Goal: Answer question/provide support

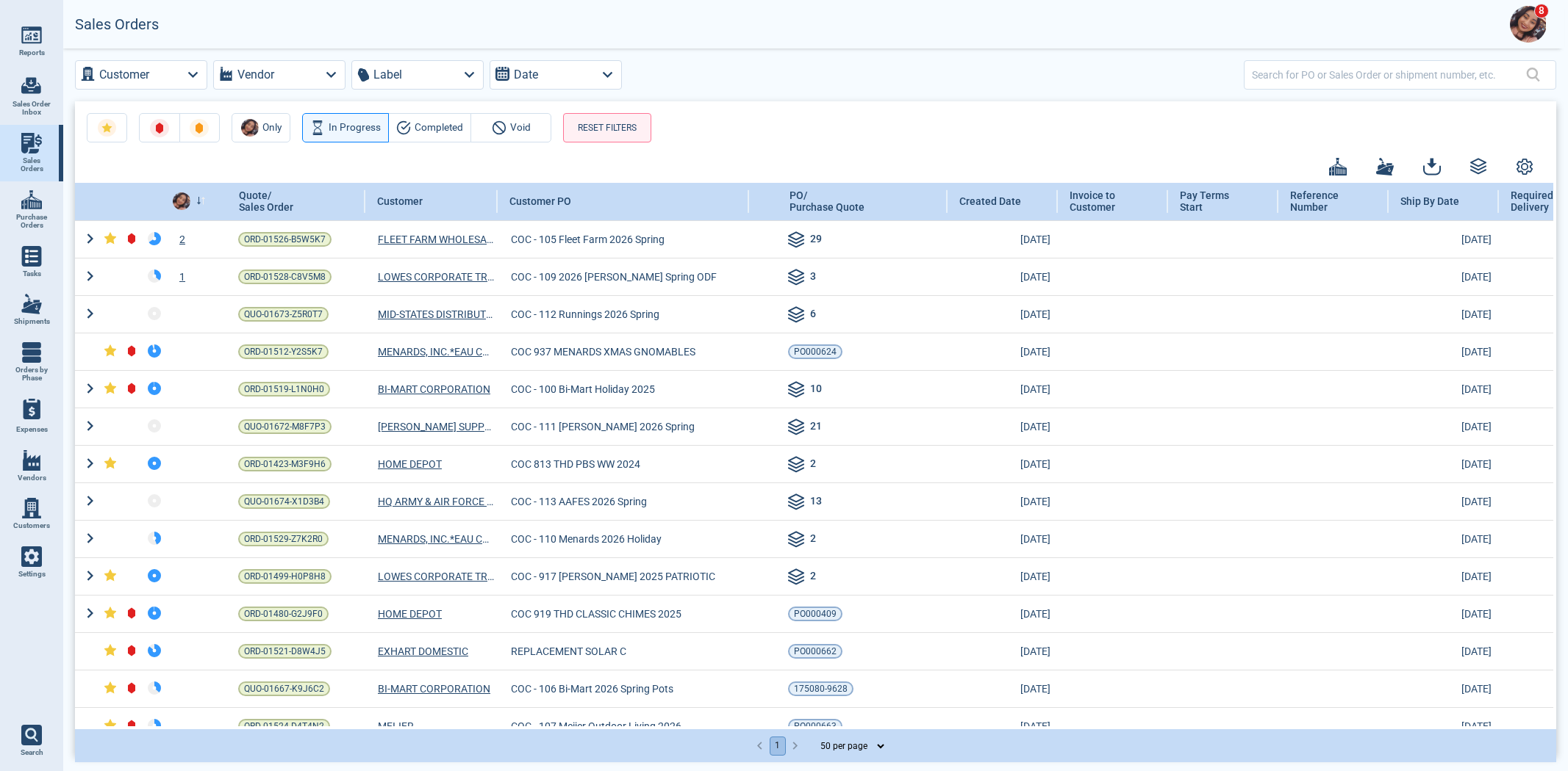
select select "50"
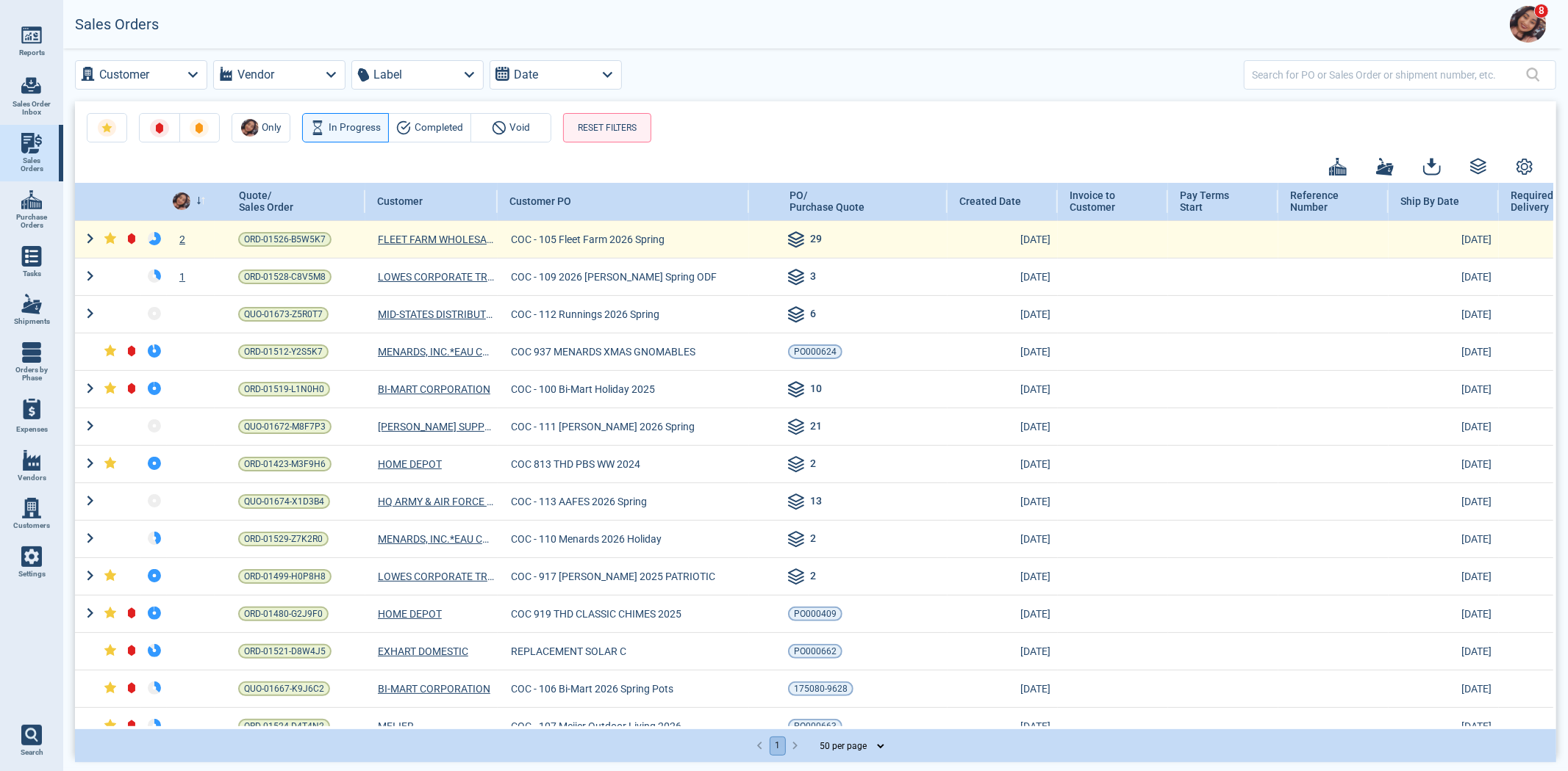
click at [188, 232] on div "2" at bounding box center [190, 239] width 48 height 15
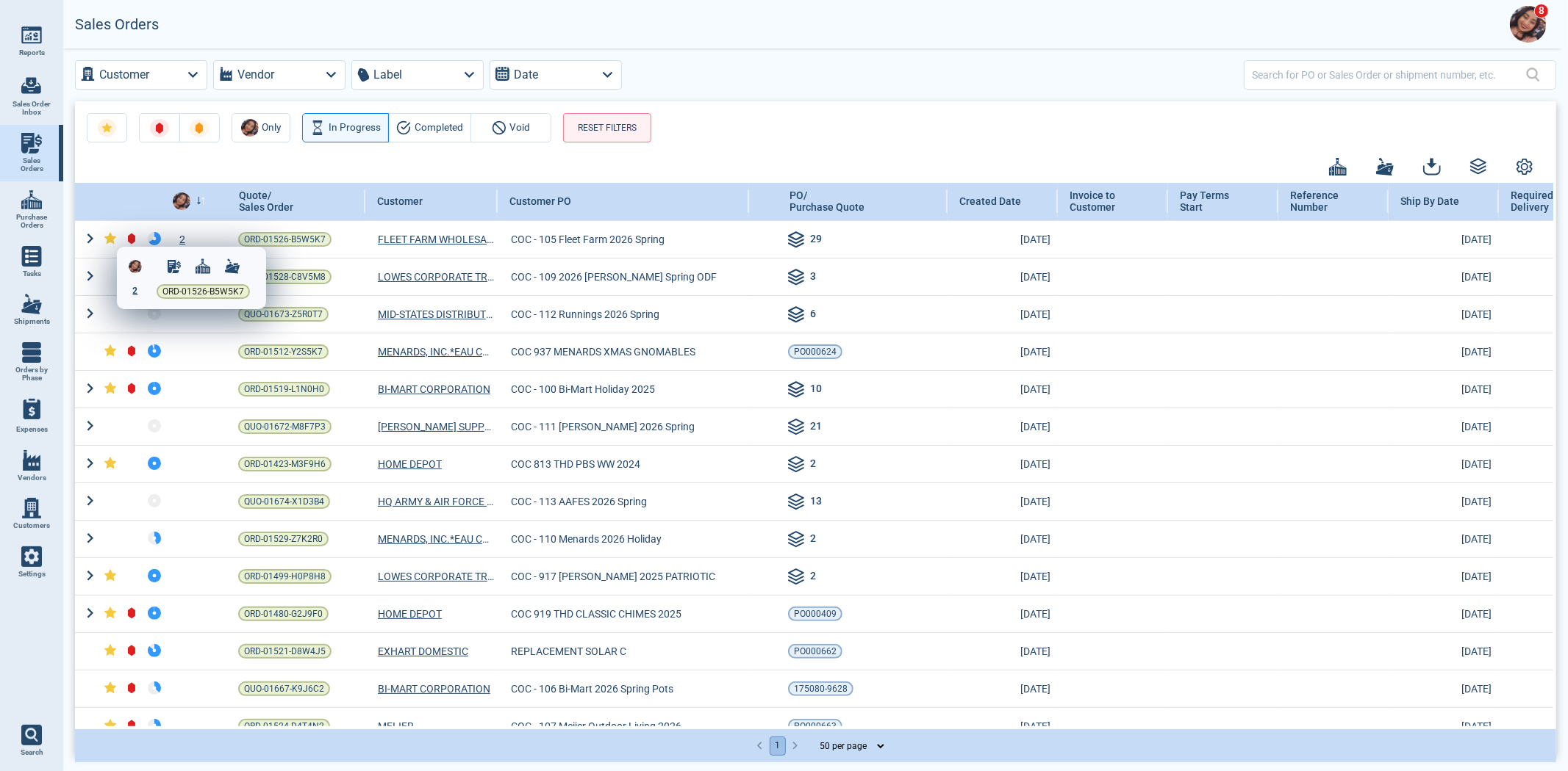
click at [133, 290] on span "2" at bounding box center [136, 290] width 5 height 10
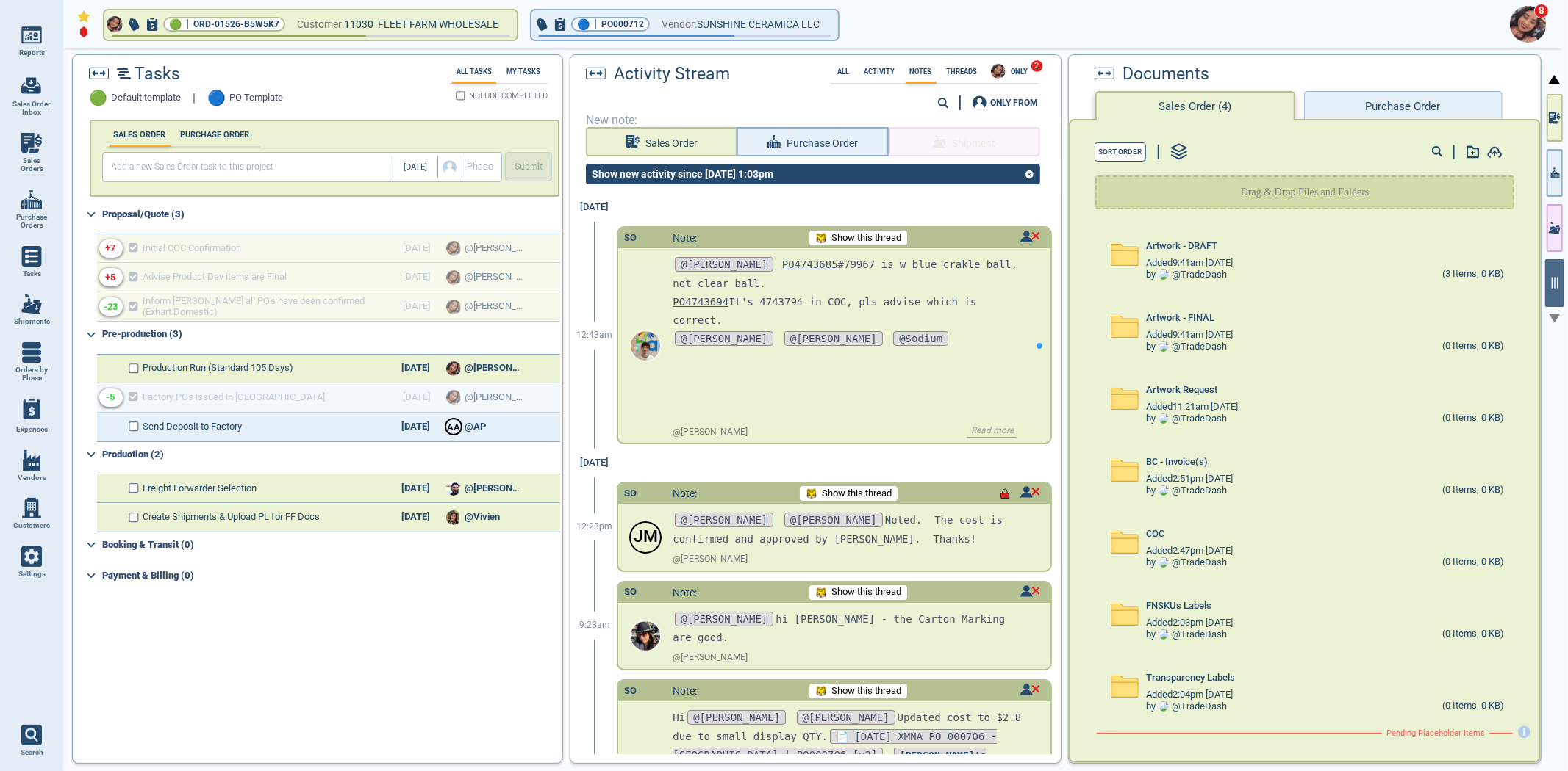
click at [946, 358] on div "@[PERSON_NAME] PO4743685 #79967 is w blue crakle ball, not clear ball. PO474369…" at bounding box center [850, 335] width 355 height 172
click at [1020, 589] on img at bounding box center [1030, 591] width 20 height 12
click at [1018, 589] on div at bounding box center [784, 385] width 1568 height 771
click at [991, 621] on p "@[PERSON_NAME] hi [PERSON_NAME] - the Carton Marking are good." at bounding box center [850, 629] width 355 height 37
click at [1273, 480] on div "Added 2:51pm [DATE]" at bounding box center [1324, 479] width 358 height 12
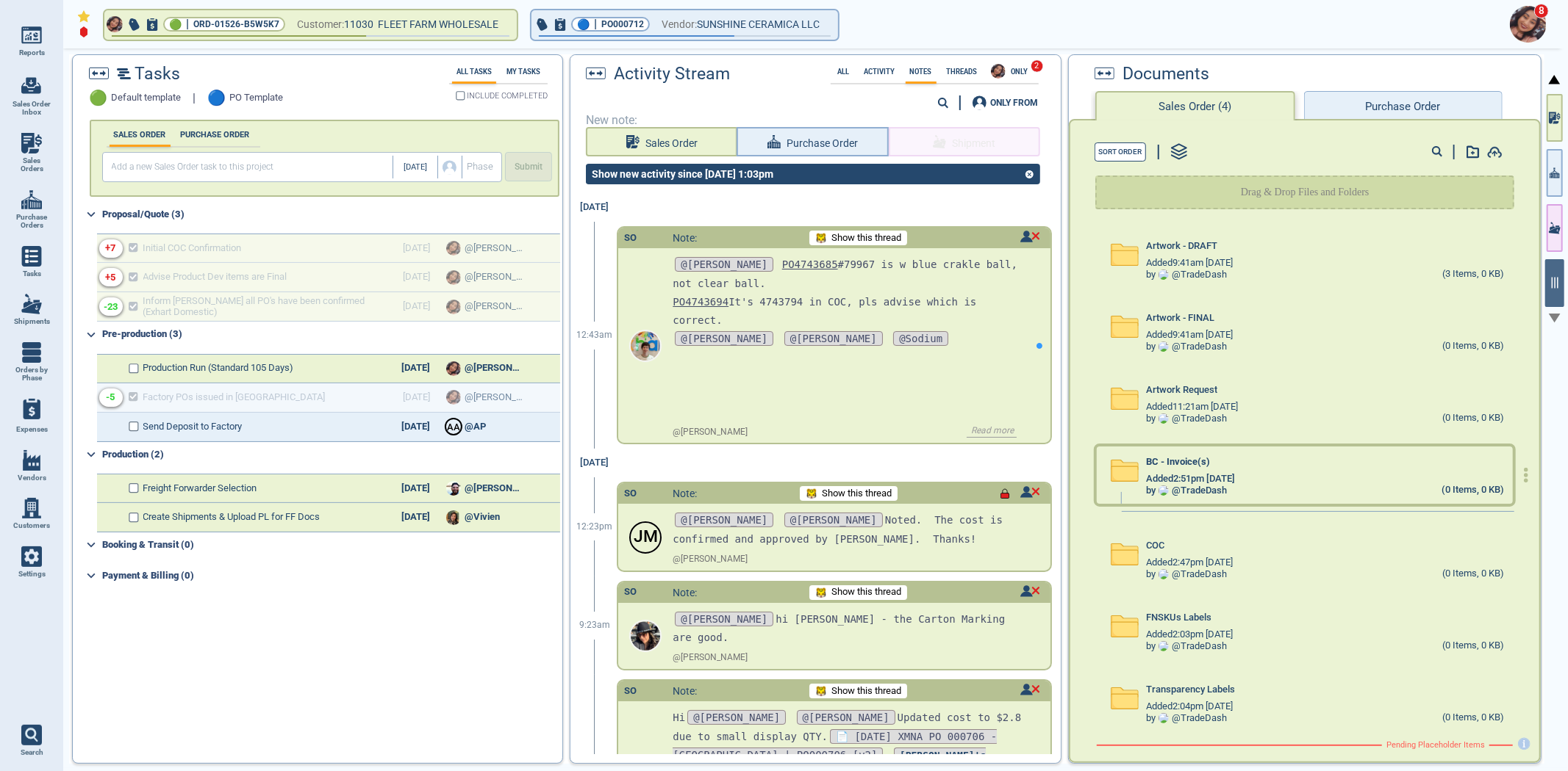
click at [1263, 485] on div "by @ TradeDash (0 Items, 0 KB)" at bounding box center [1324, 491] width 358 height 12
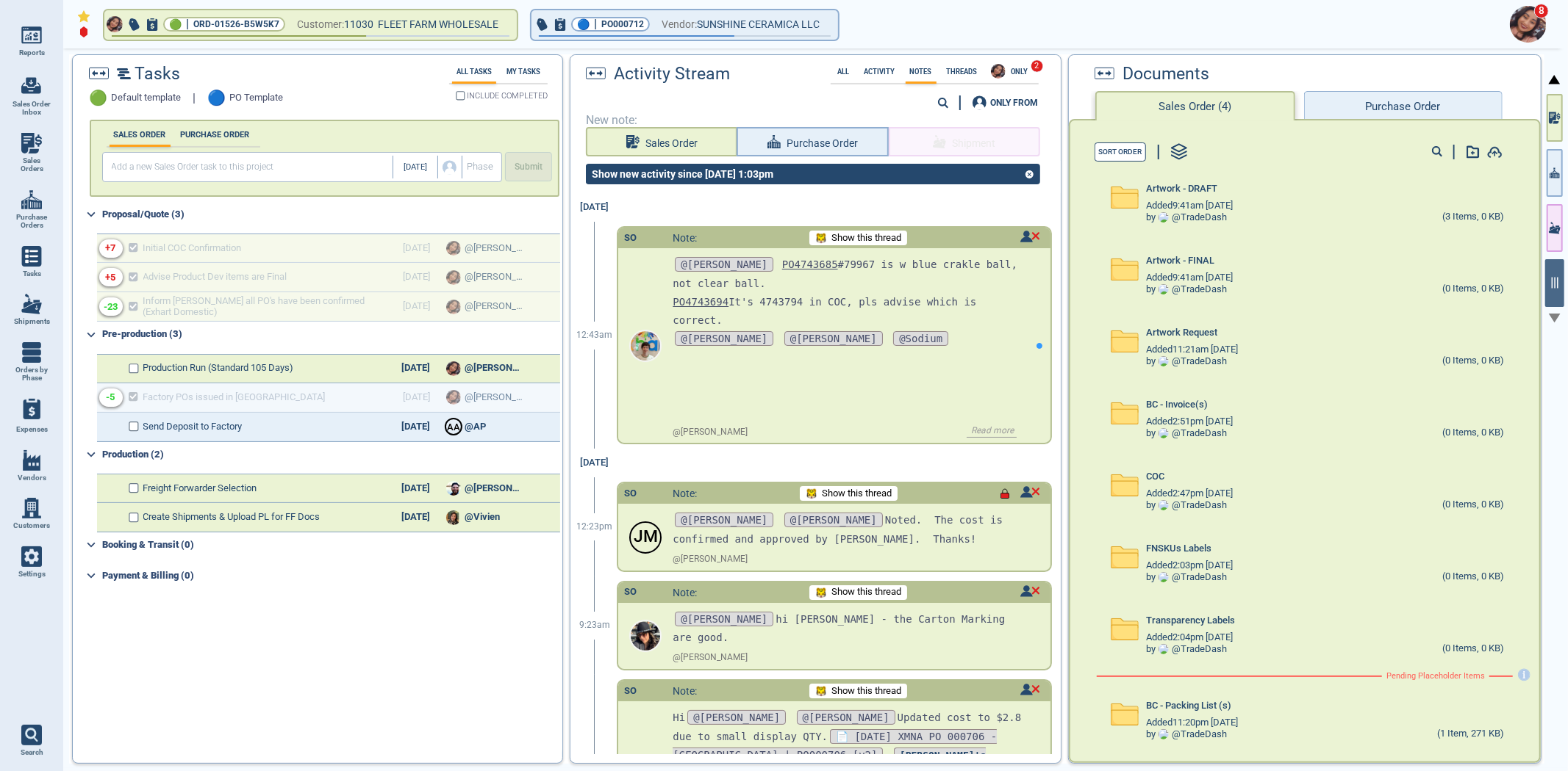
scroll to position [128, 0]
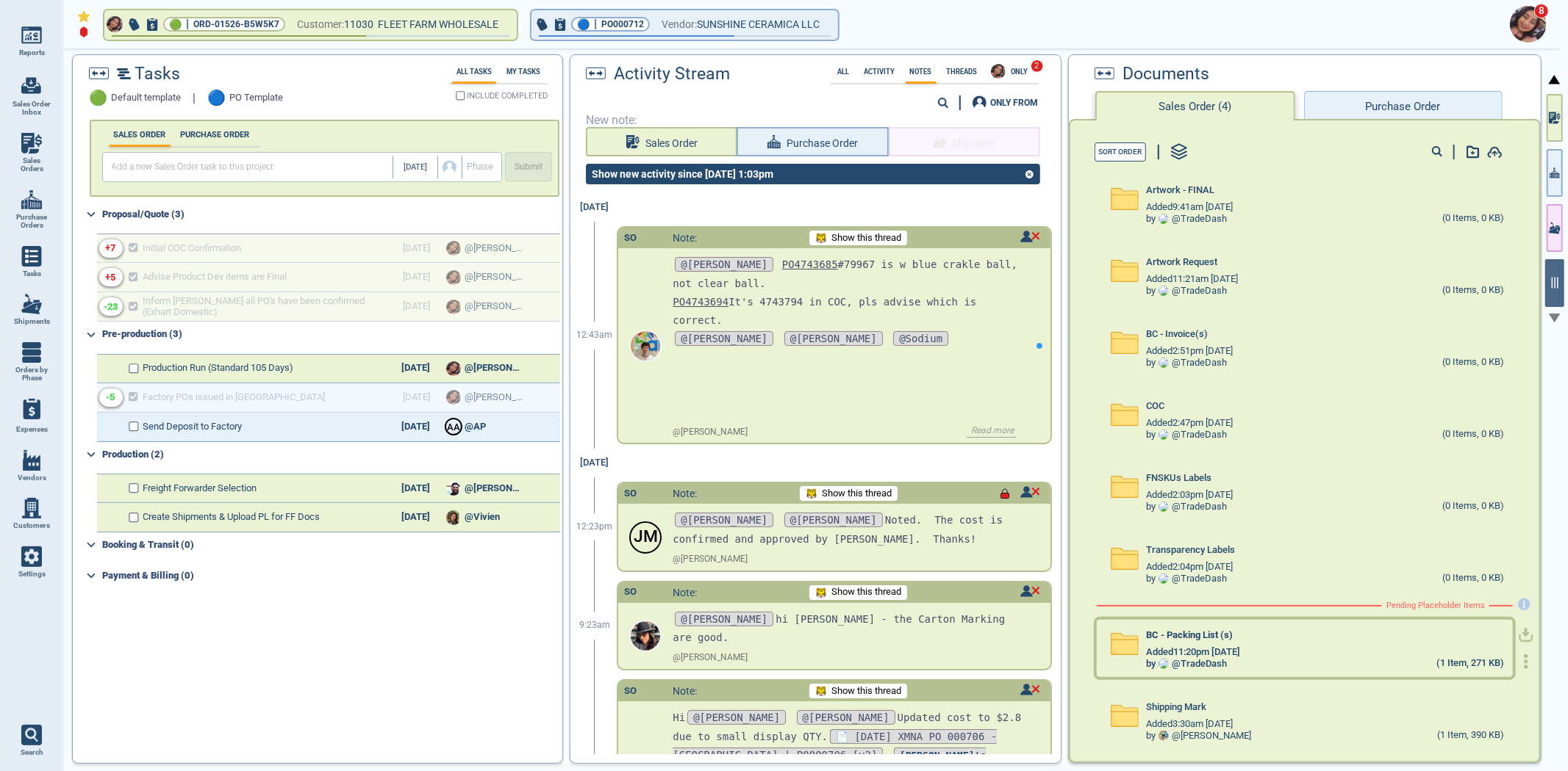
click at [1262, 647] on div "Added 11:20pm [DATE]" at bounding box center [1324, 652] width 358 height 12
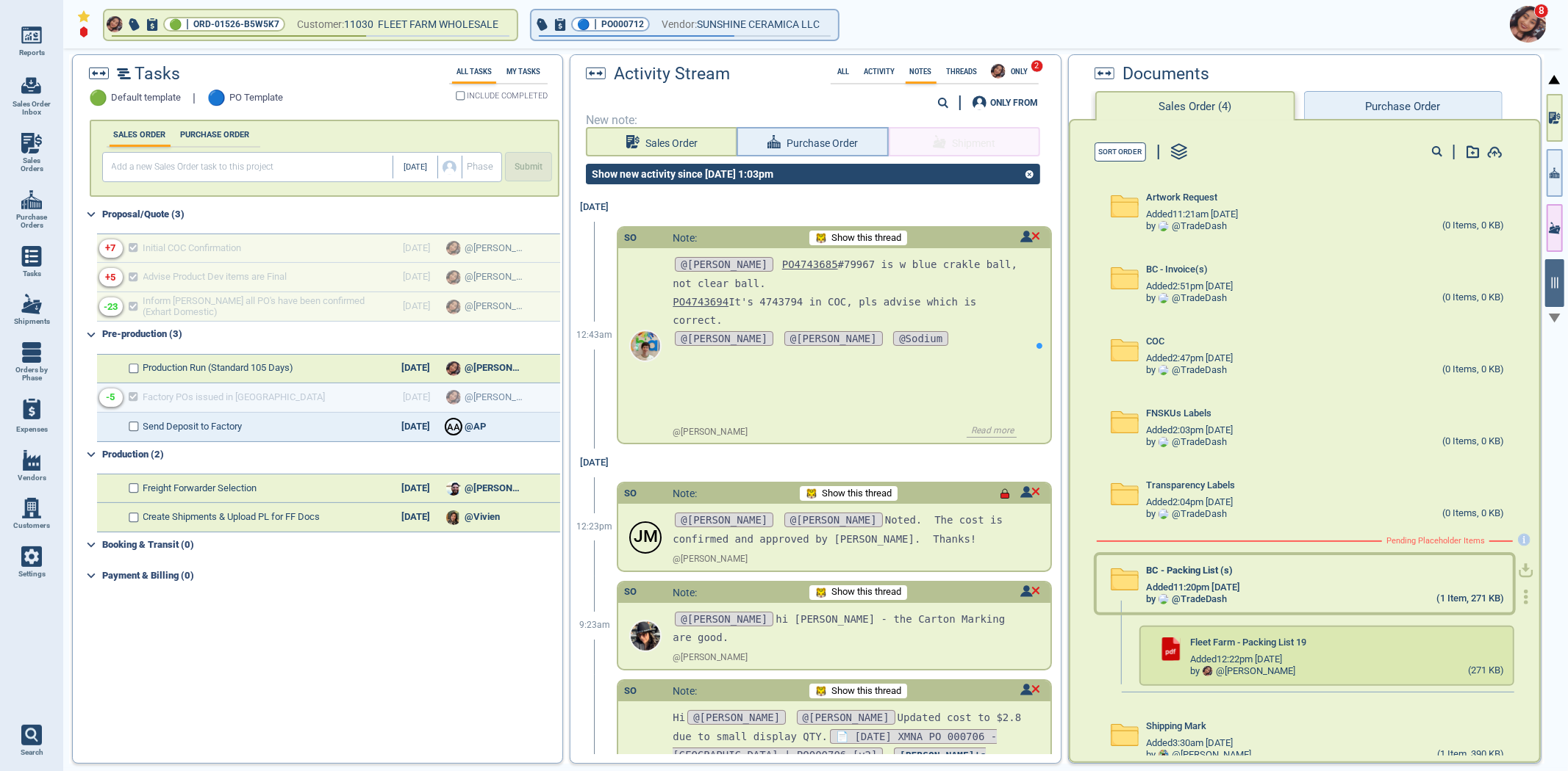
scroll to position [199, 0]
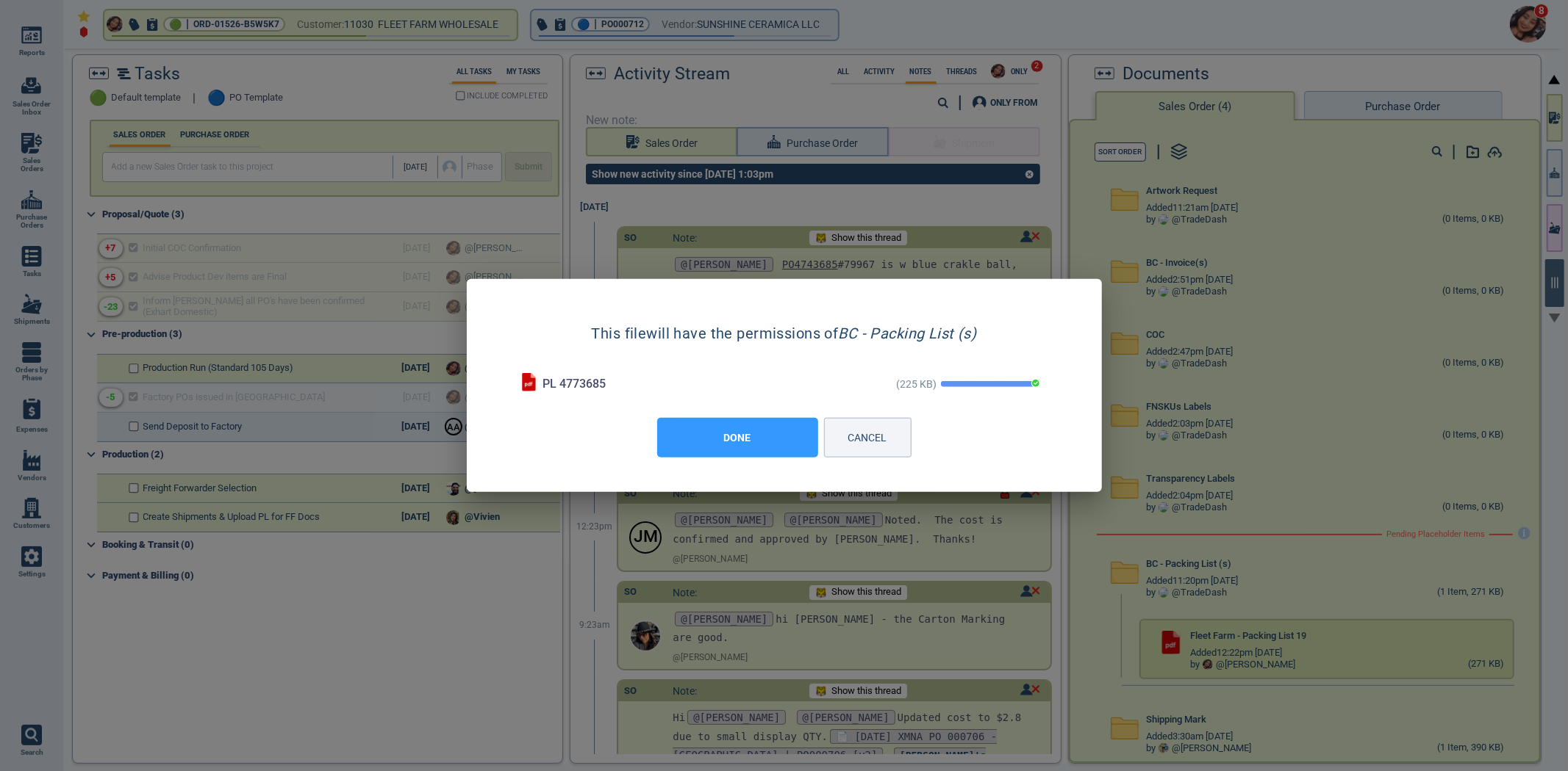
click at [726, 443] on button "DONE" at bounding box center [738, 437] width 161 height 39
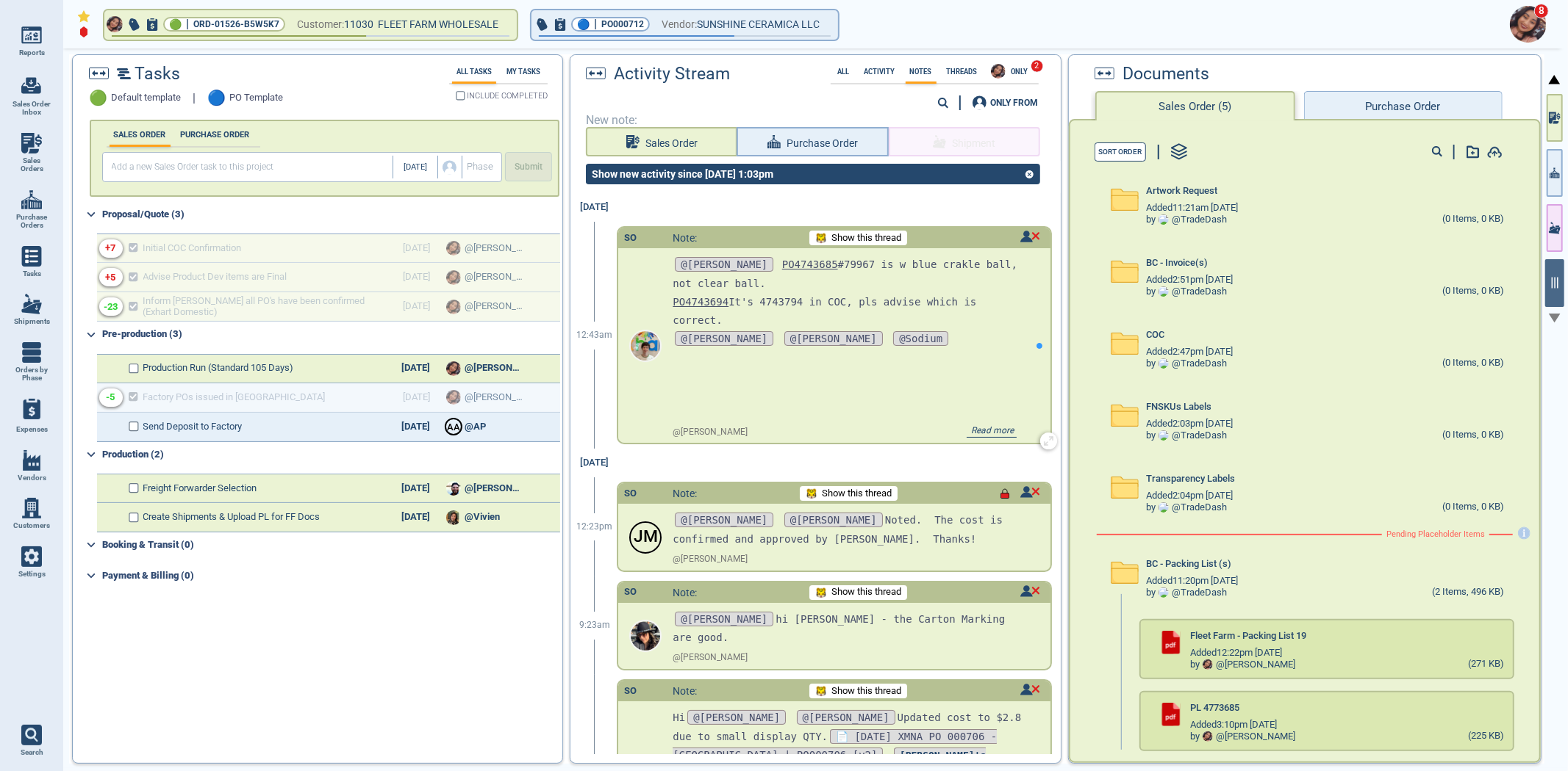
click at [855, 240] on span "Show this thread" at bounding box center [866, 238] width 70 height 11
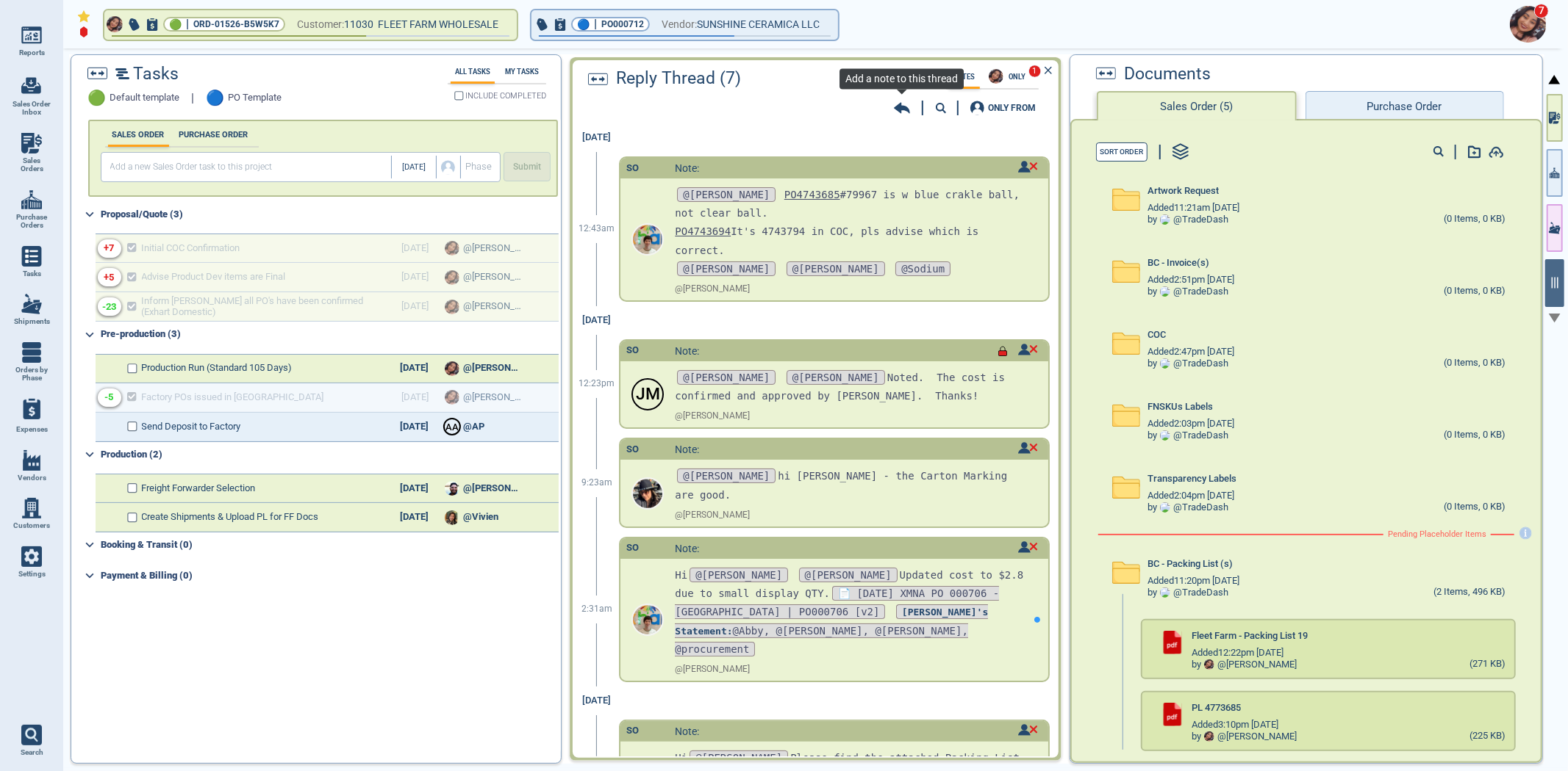
click at [904, 107] on icon at bounding box center [901, 108] width 16 height 11
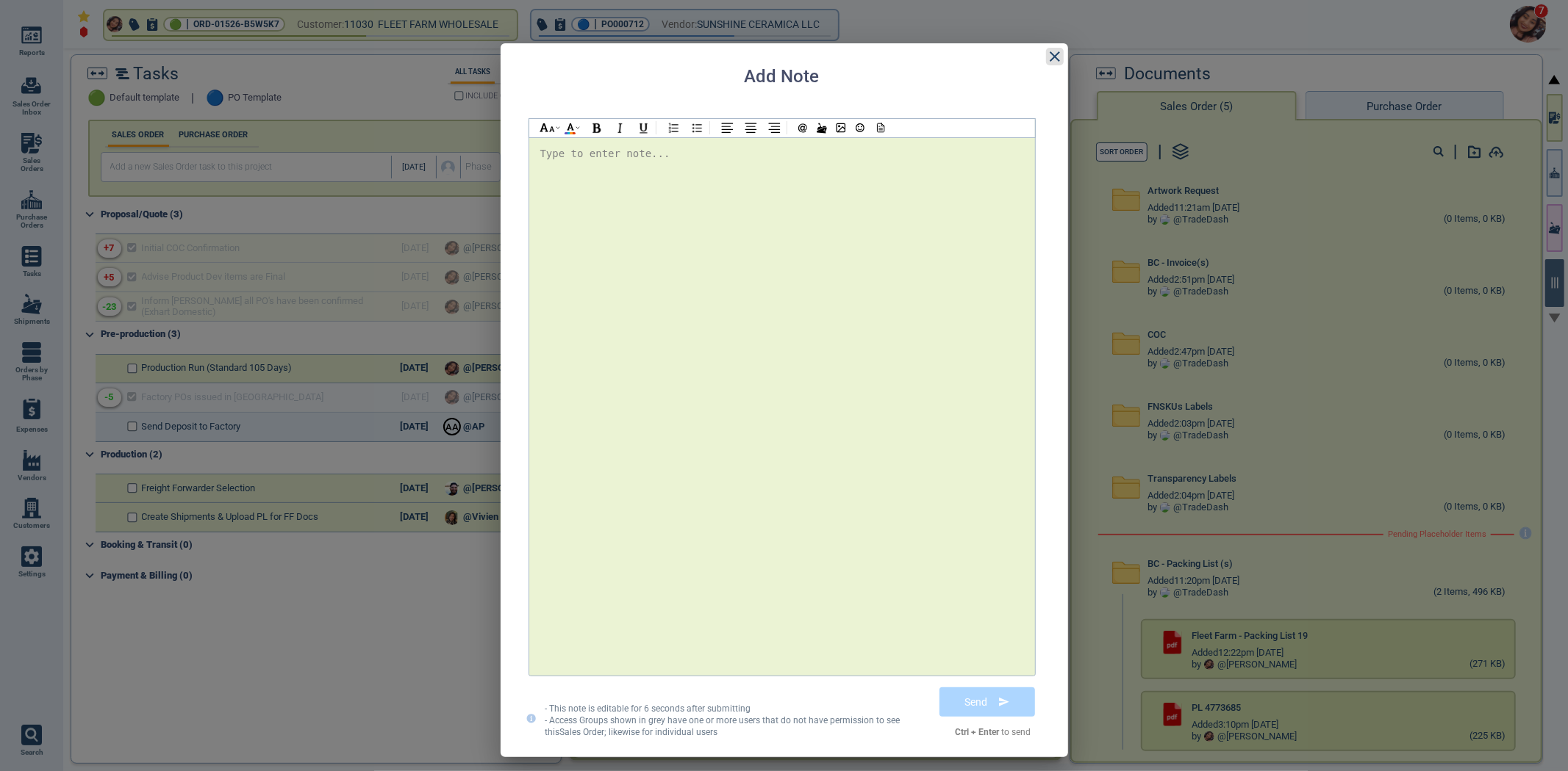
click at [1059, 63] on icon at bounding box center [1055, 56] width 18 height 18
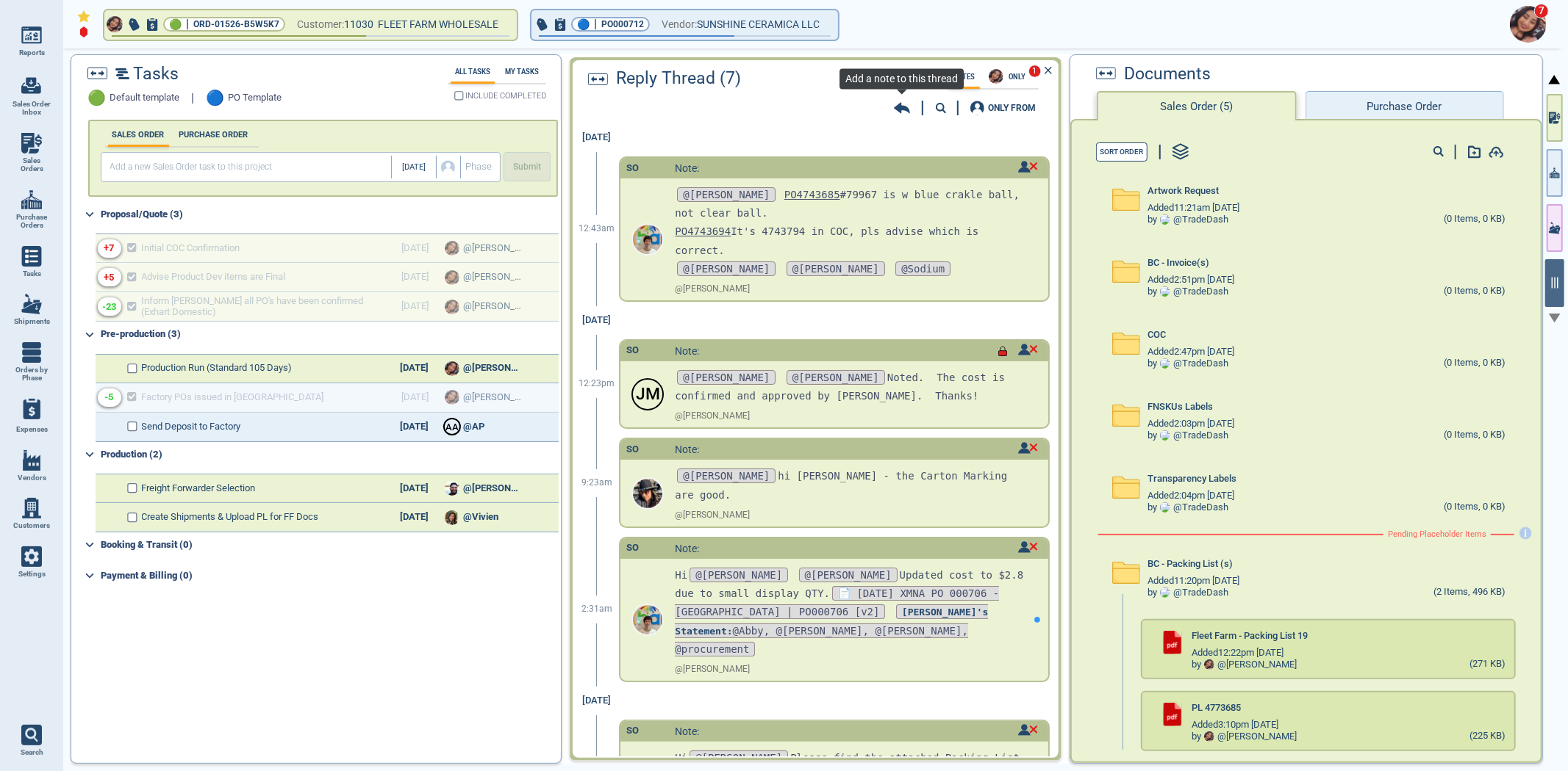
click at [902, 105] on icon at bounding box center [901, 108] width 16 height 11
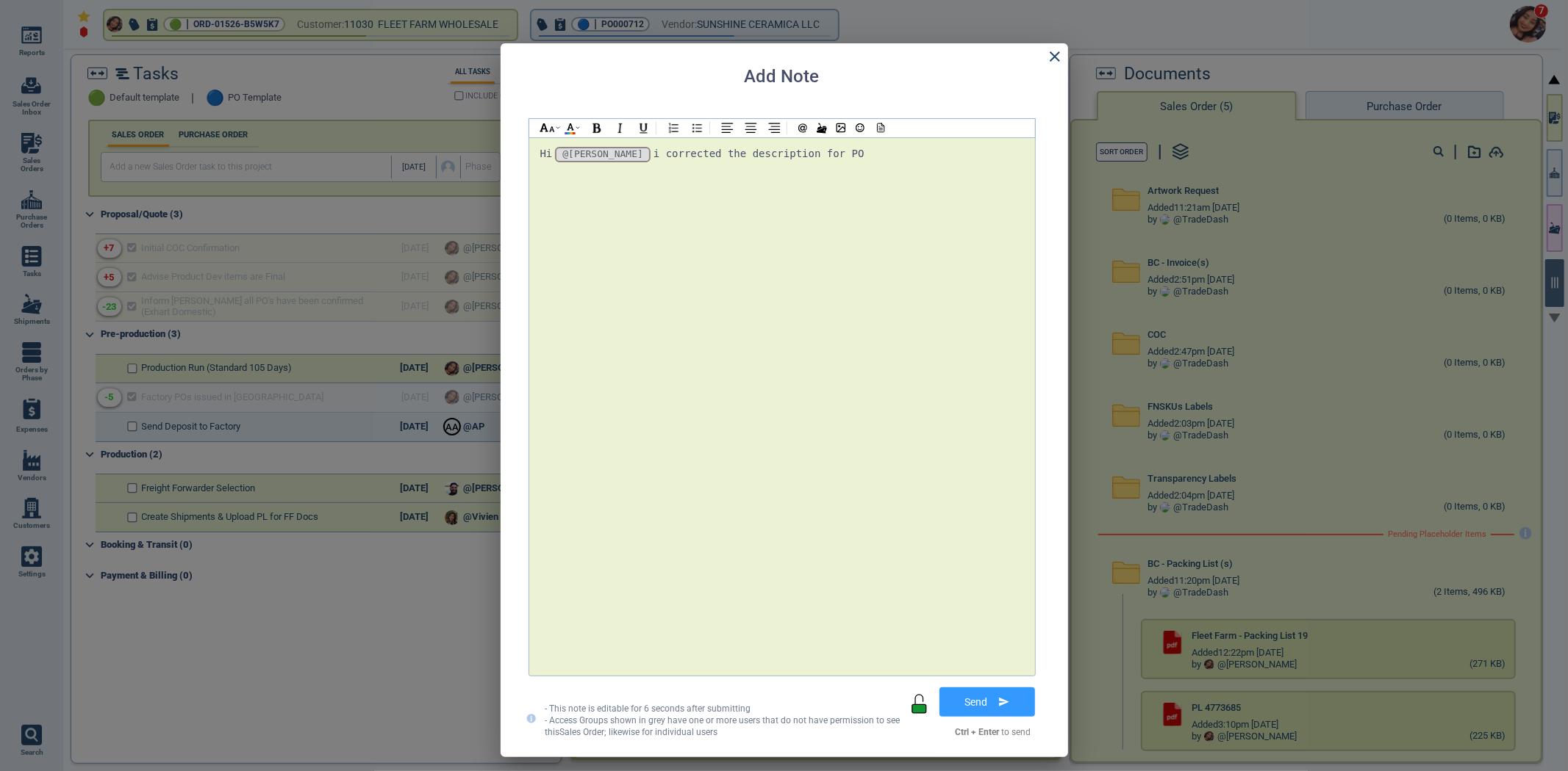
click at [854, 156] on div "Hi @[PERSON_NAME] @[PERSON_NAME] @[PERSON_NAME] i corrected the description for…" at bounding box center [781, 155] width 483 height 20
click at [886, 126] on div at bounding box center [879, 128] width 19 height 18
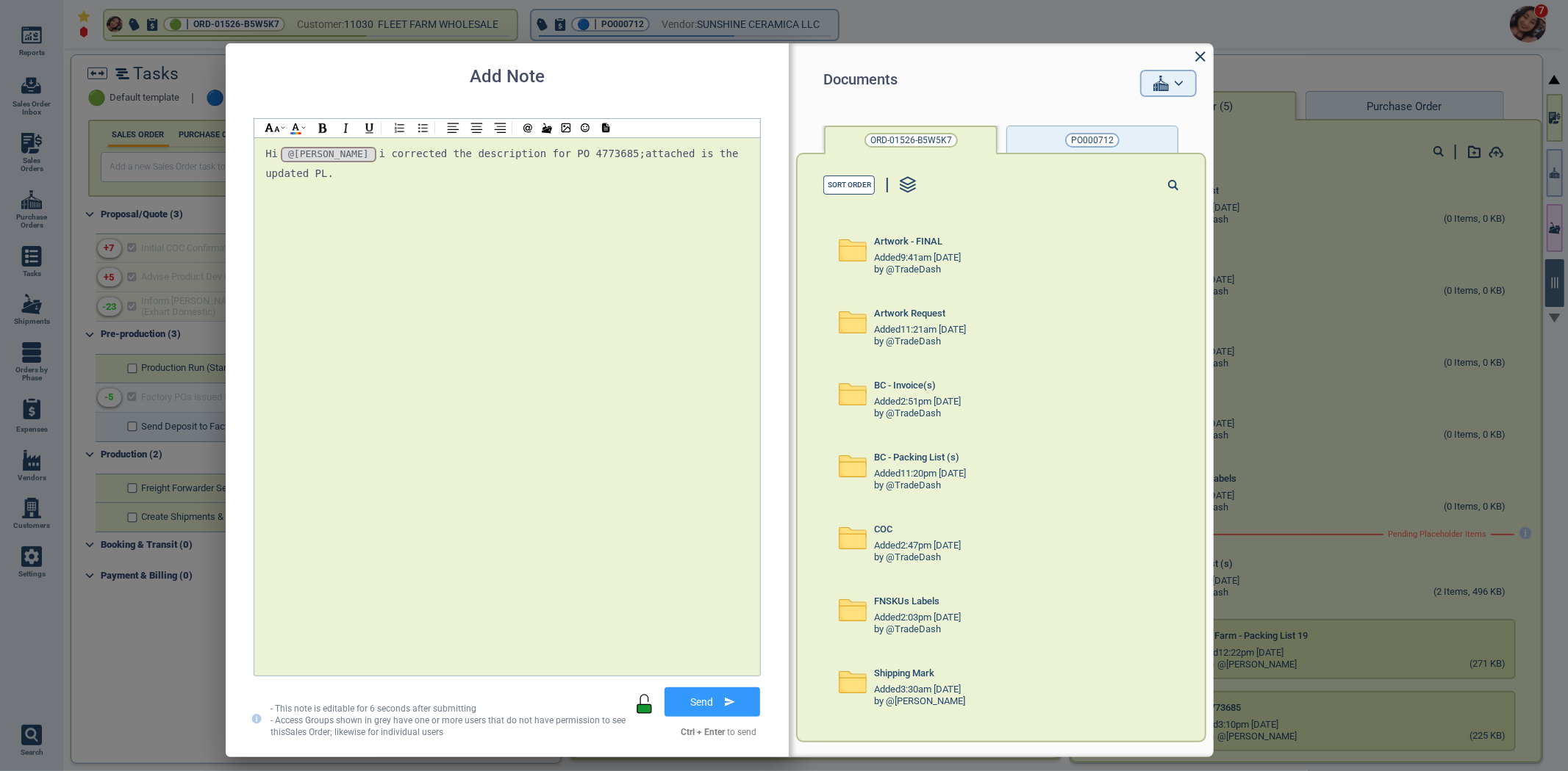
scroll to position [113, 0]
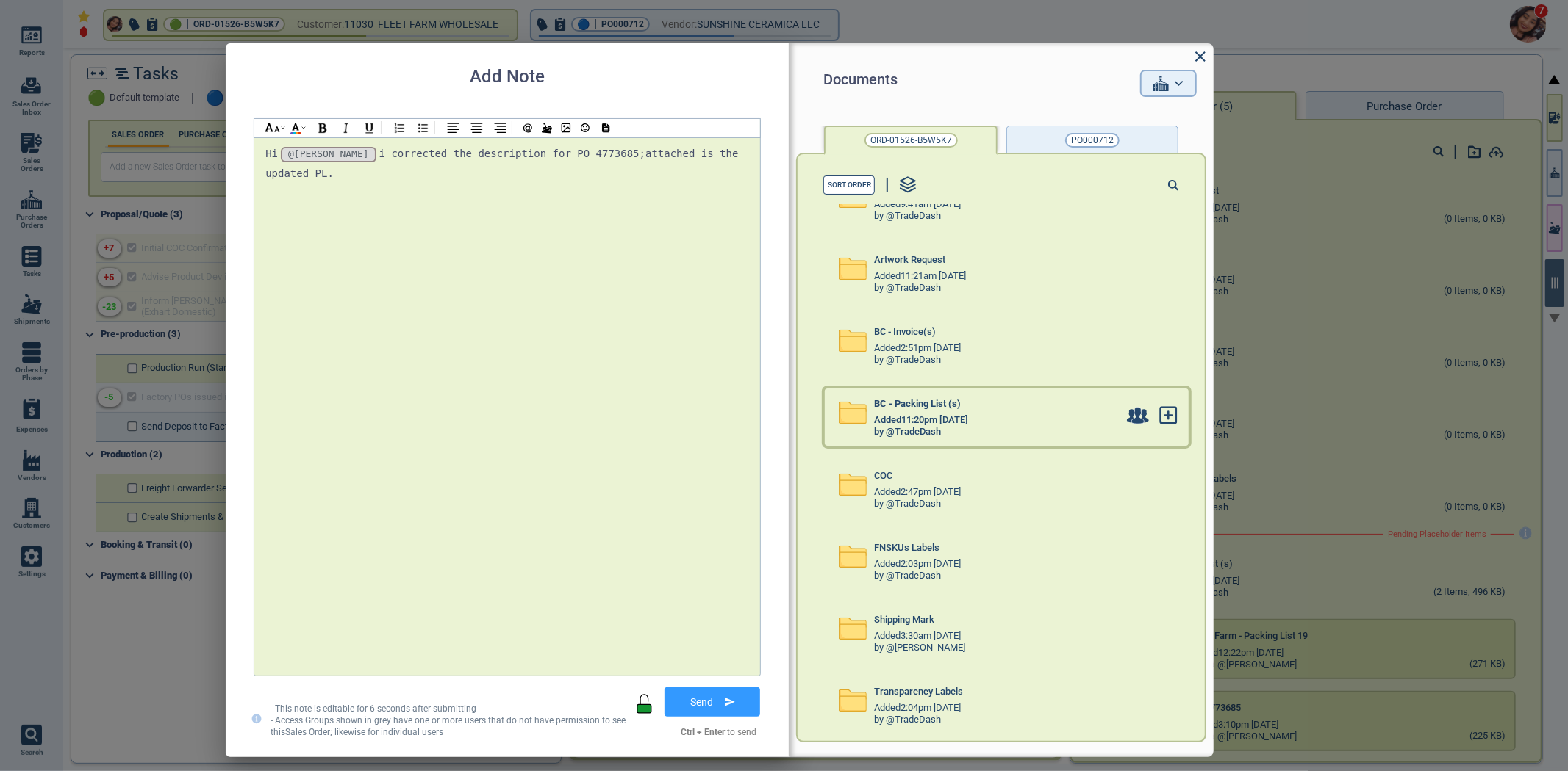
click at [968, 415] on span "Added 11:20pm [DATE]" at bounding box center [921, 420] width 94 height 11
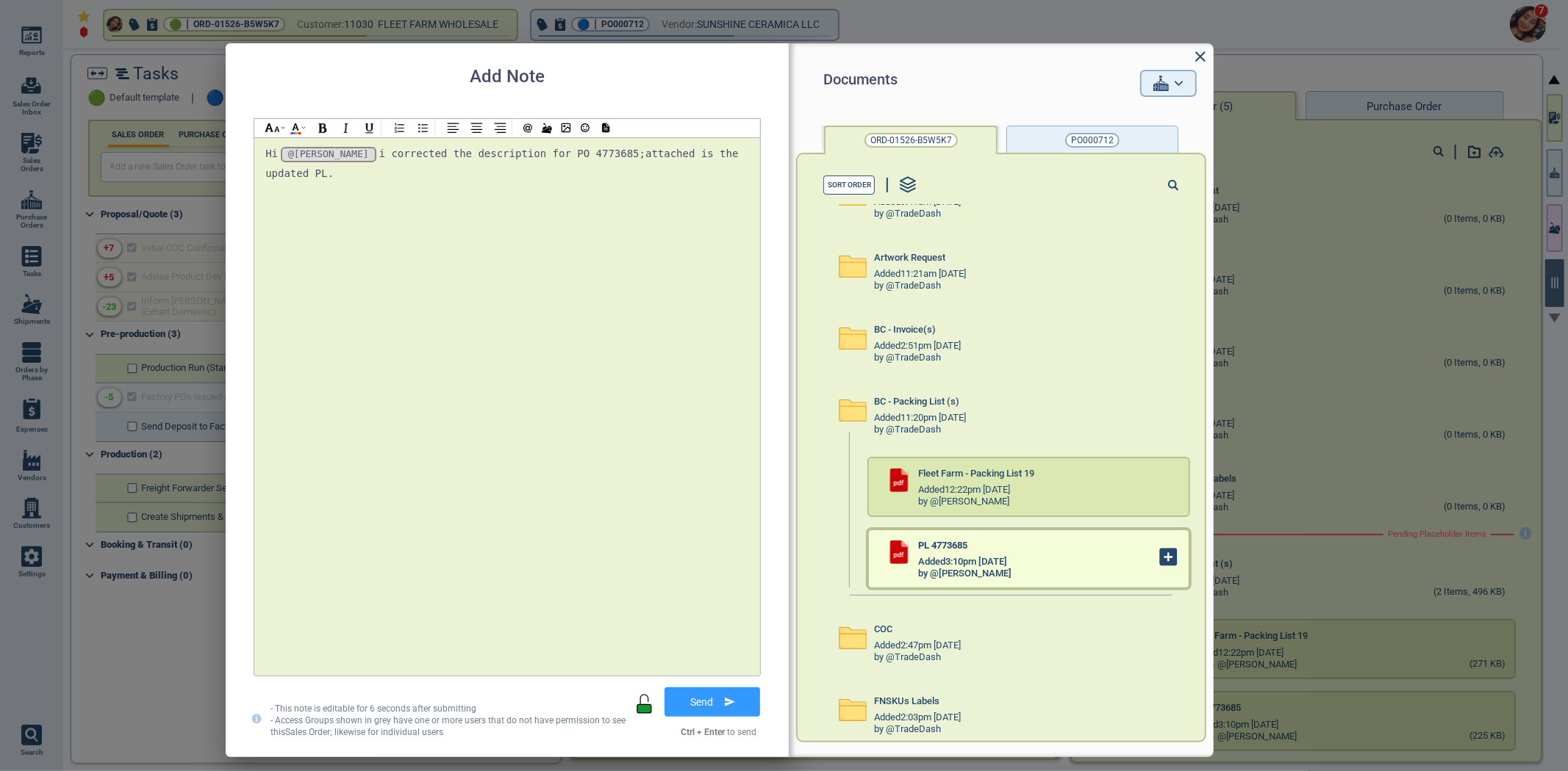
click at [1161, 563] on icon at bounding box center [1168, 557] width 16 height 16
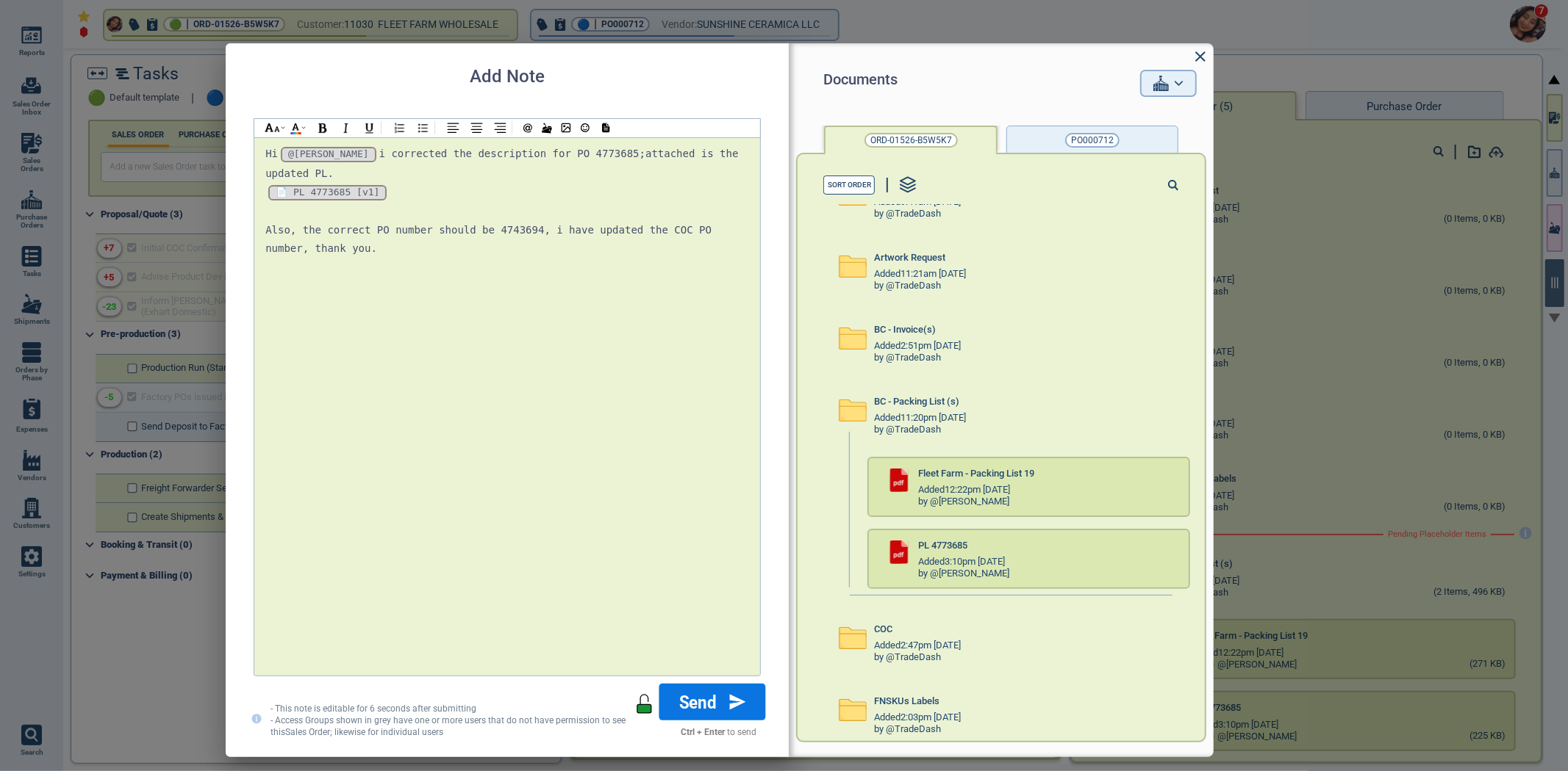
click at [730, 710] on button "Send" at bounding box center [712, 702] width 106 height 37
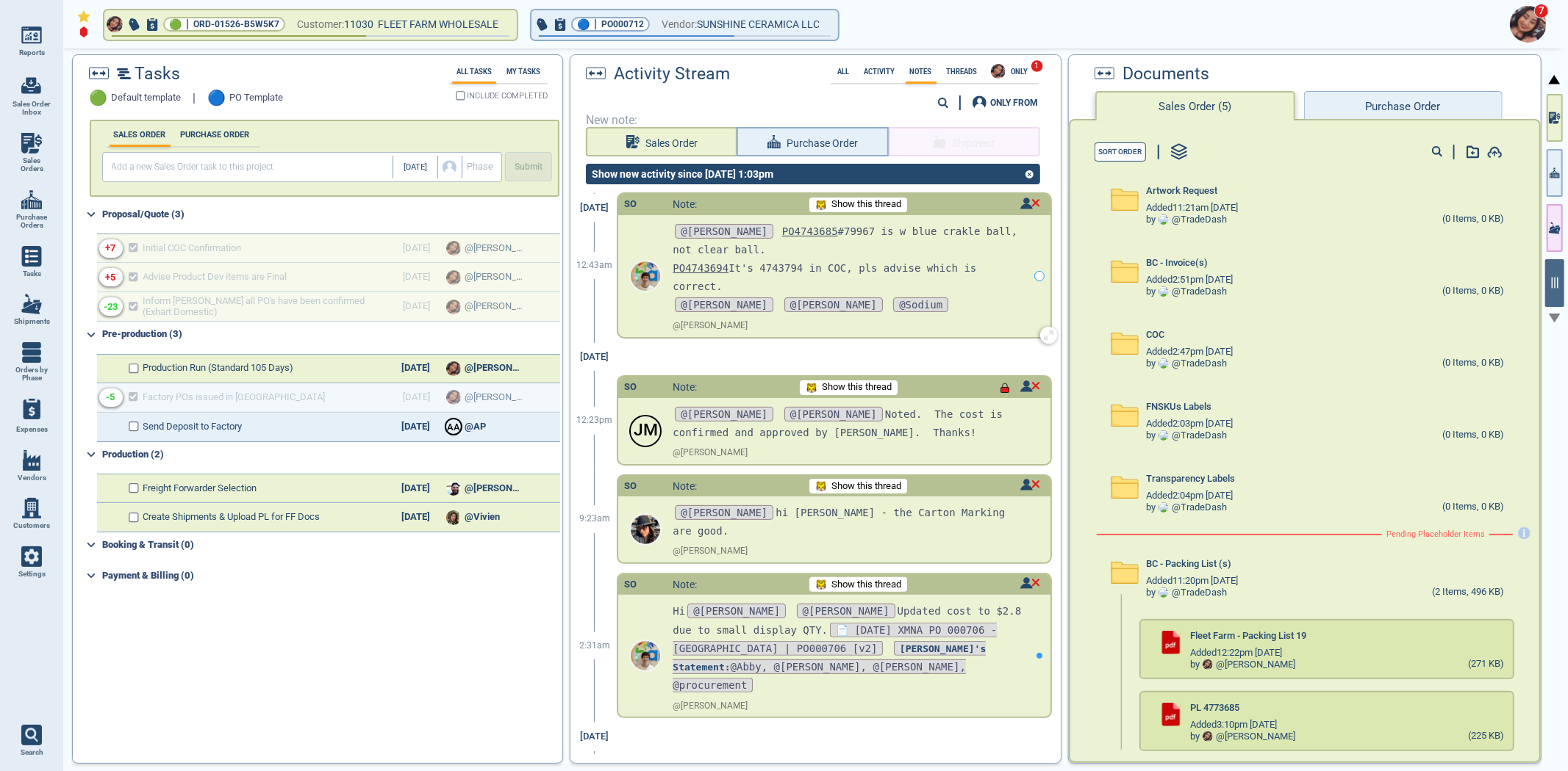
scroll to position [244, 0]
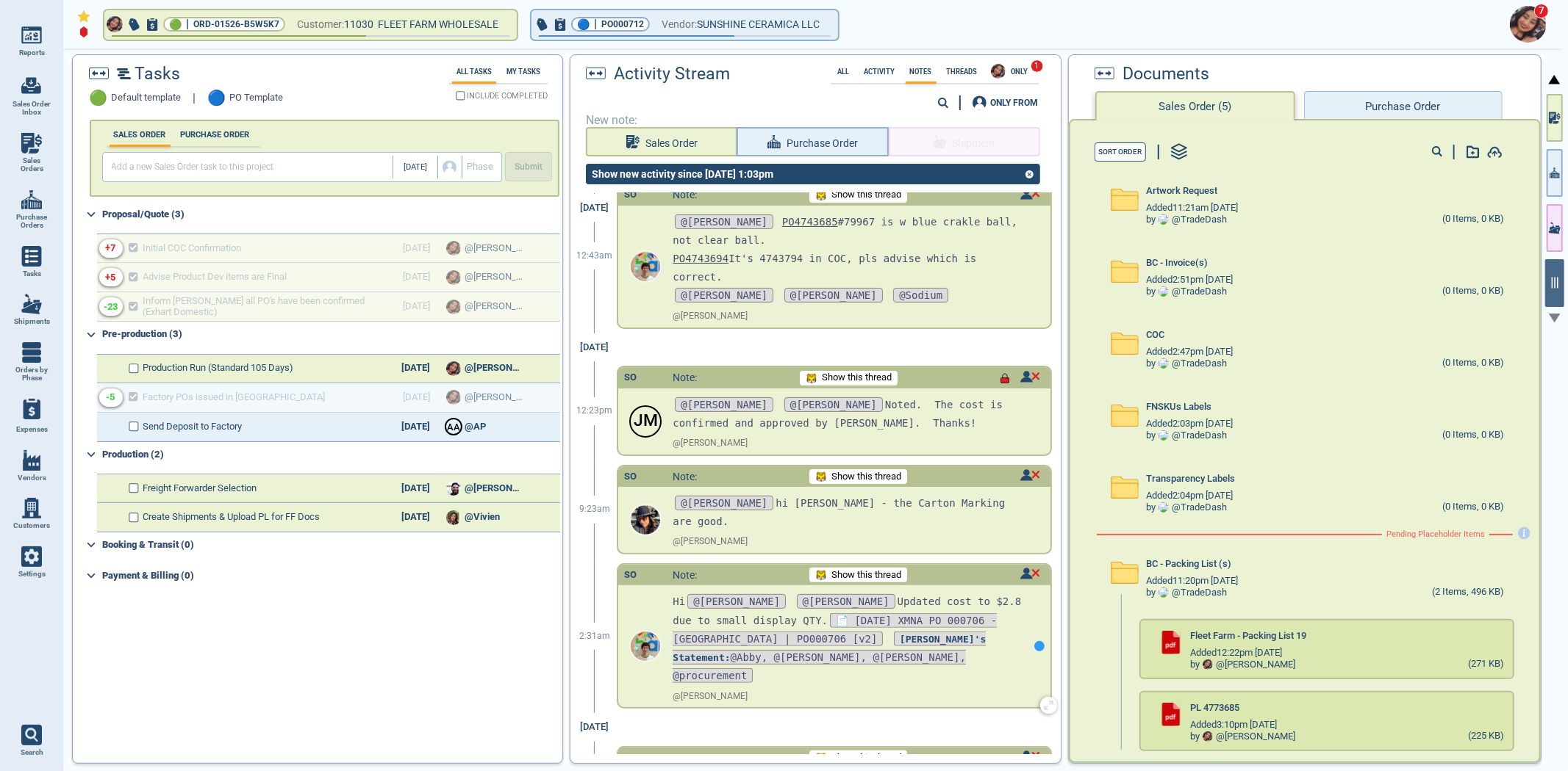
click at [1034, 641] on div at bounding box center [1039, 646] width 10 height 10
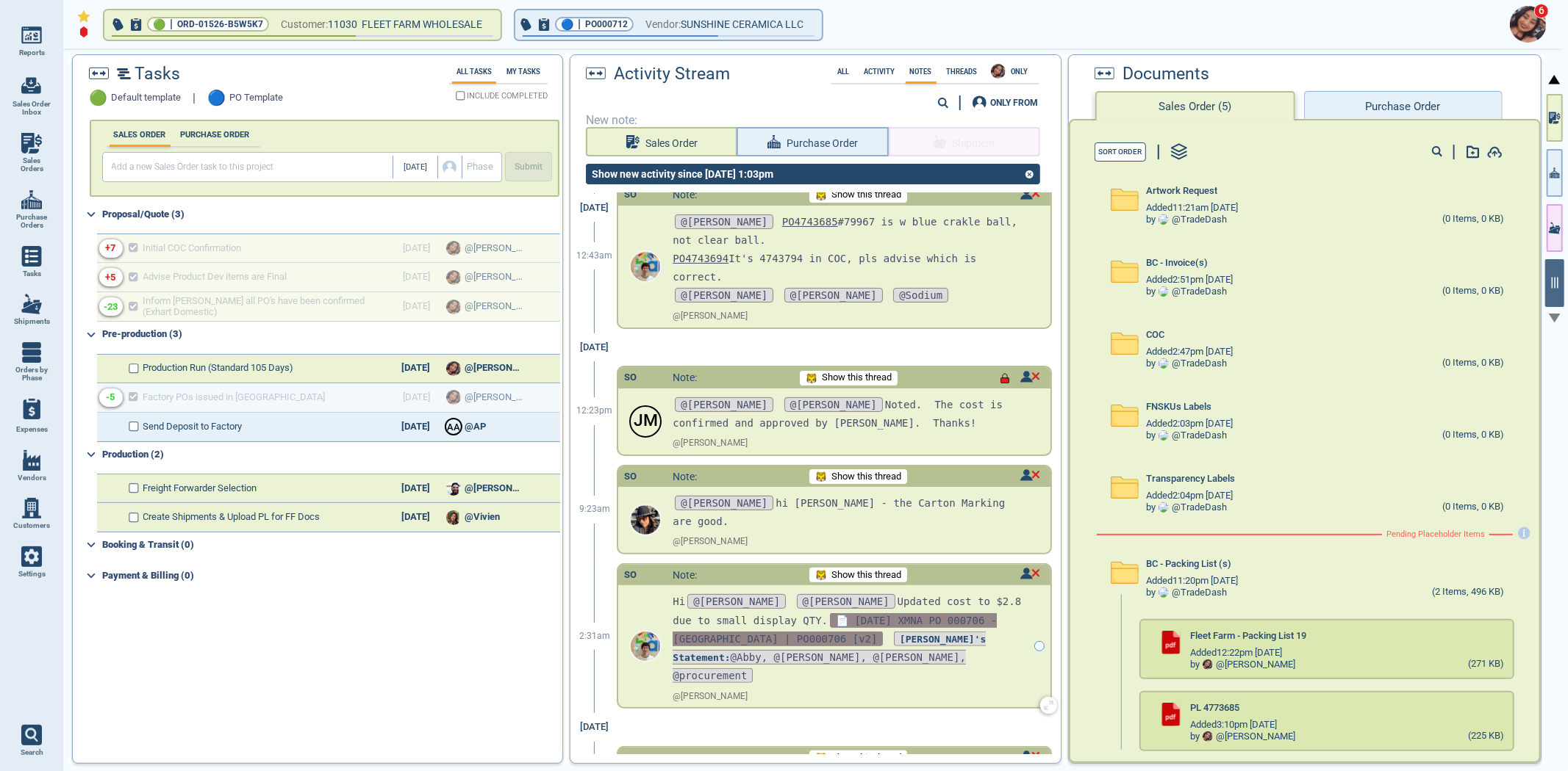
click at [975, 614] on span "📄 [DATE] XMNA PO 000706 - [GEOGRAPHIC_DATA] | PO000706 [v2]" at bounding box center [834, 630] width 324 height 33
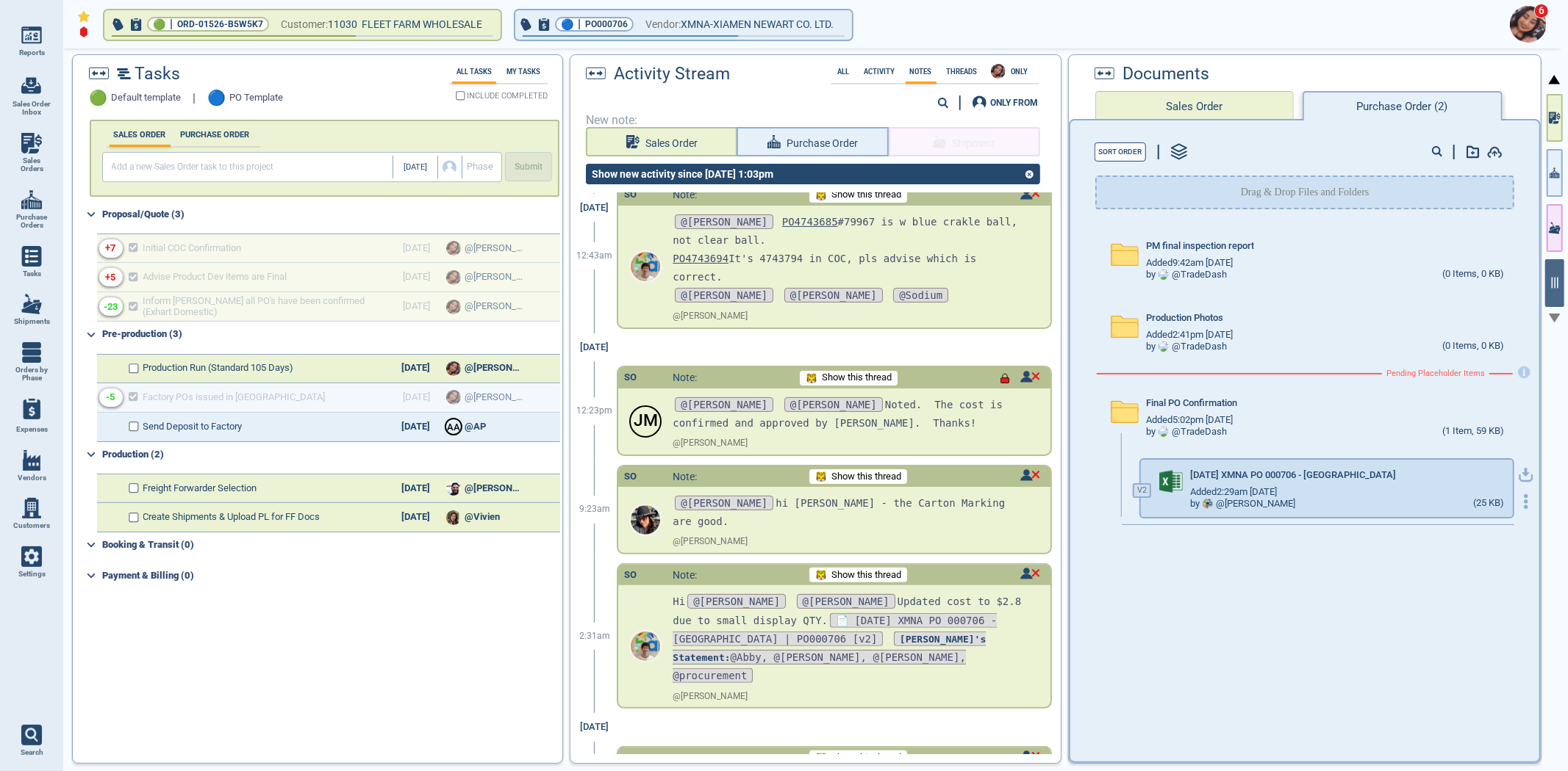
click at [1518, 477] on icon "button" at bounding box center [1526, 479] width 18 height 9
click at [1553, 170] on icon "button" at bounding box center [1555, 172] width 10 height 15
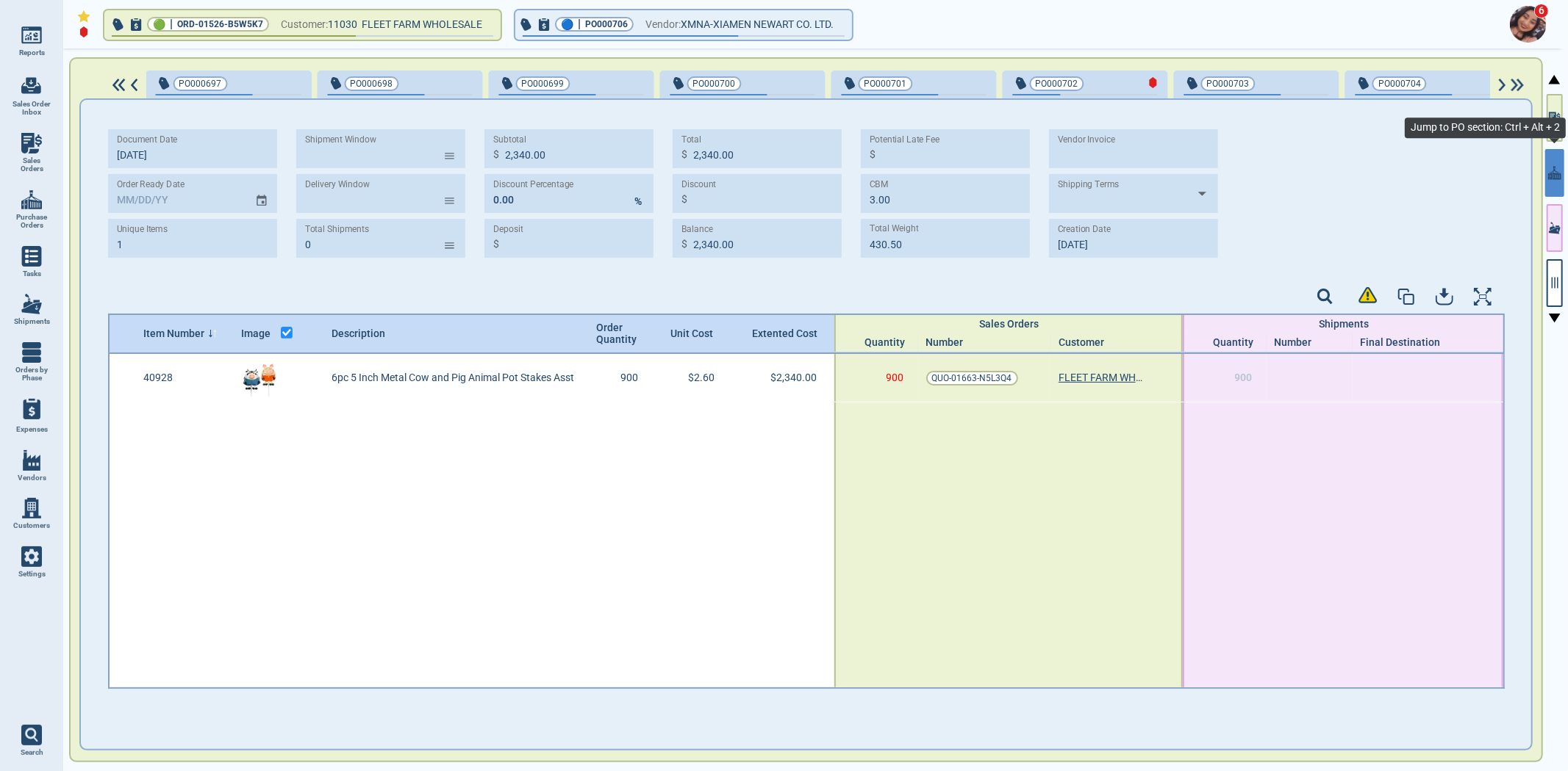
scroll to position [0, 2508]
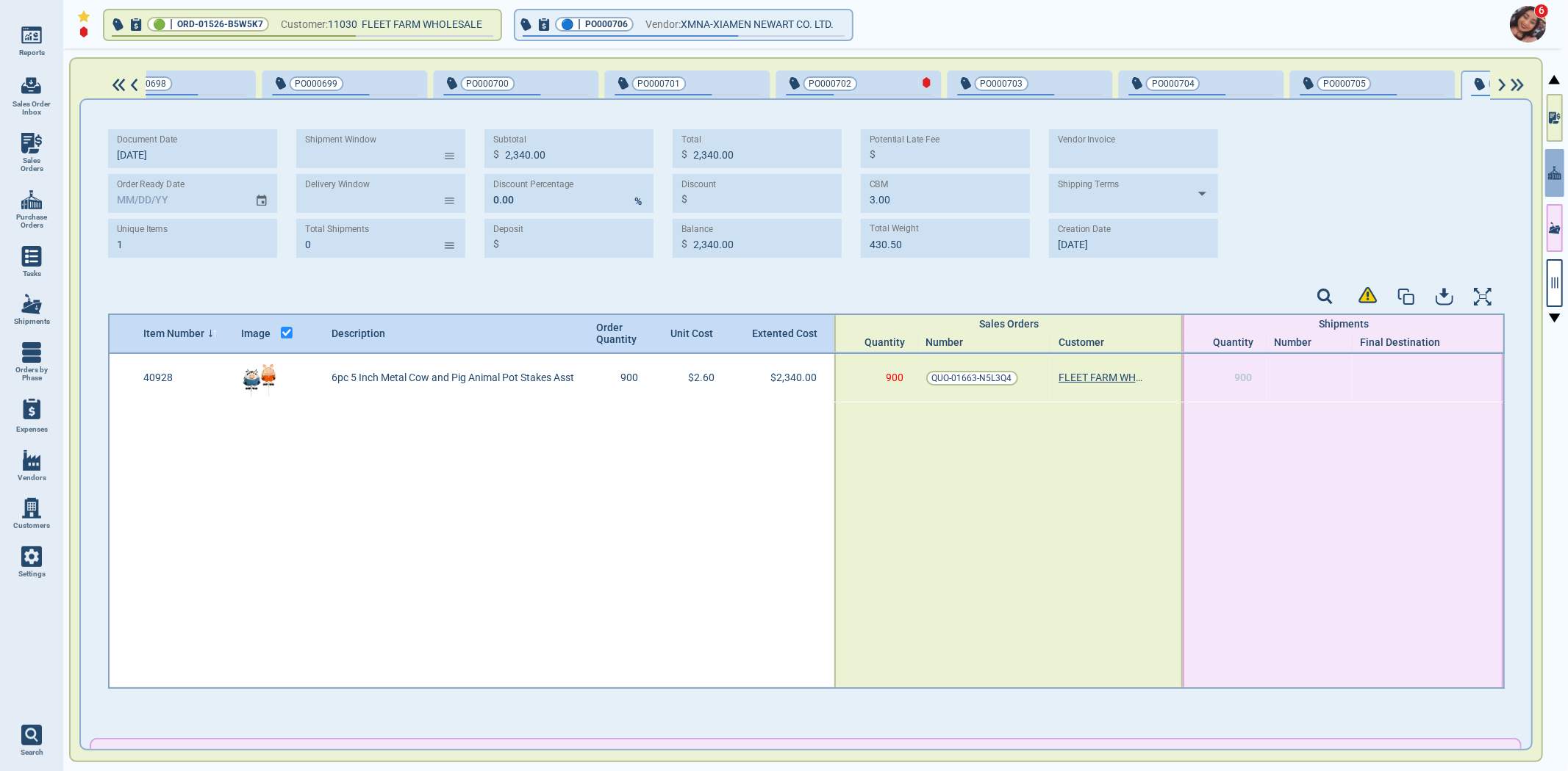
type input "2,520.00"
type input "[DATE]"
click at [1549, 280] on icon "button" at bounding box center [1555, 283] width 13 height 13
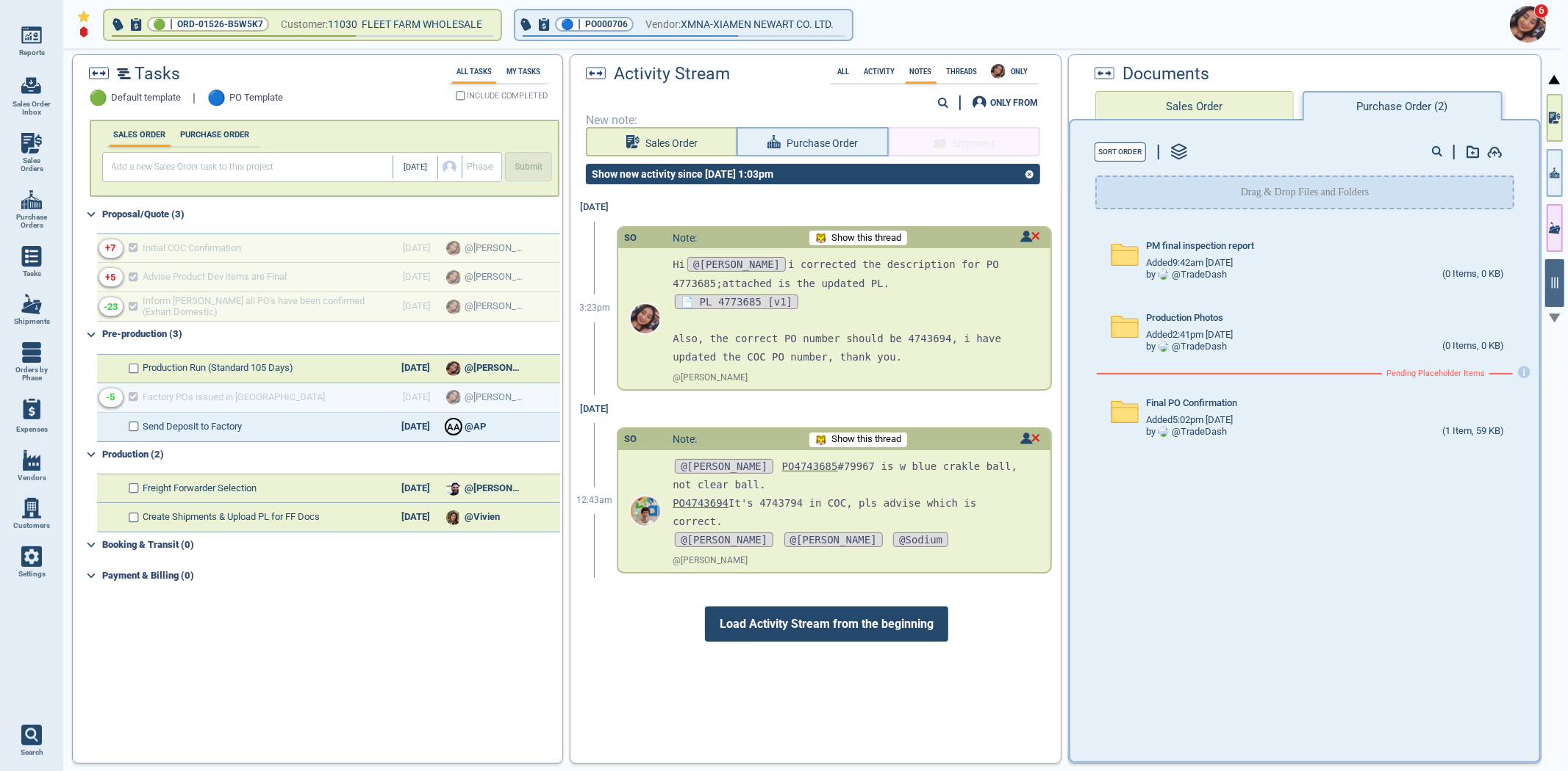
click at [862, 607] on span "Load Activity Stream from the beginning" at bounding box center [827, 625] width 243 height 35
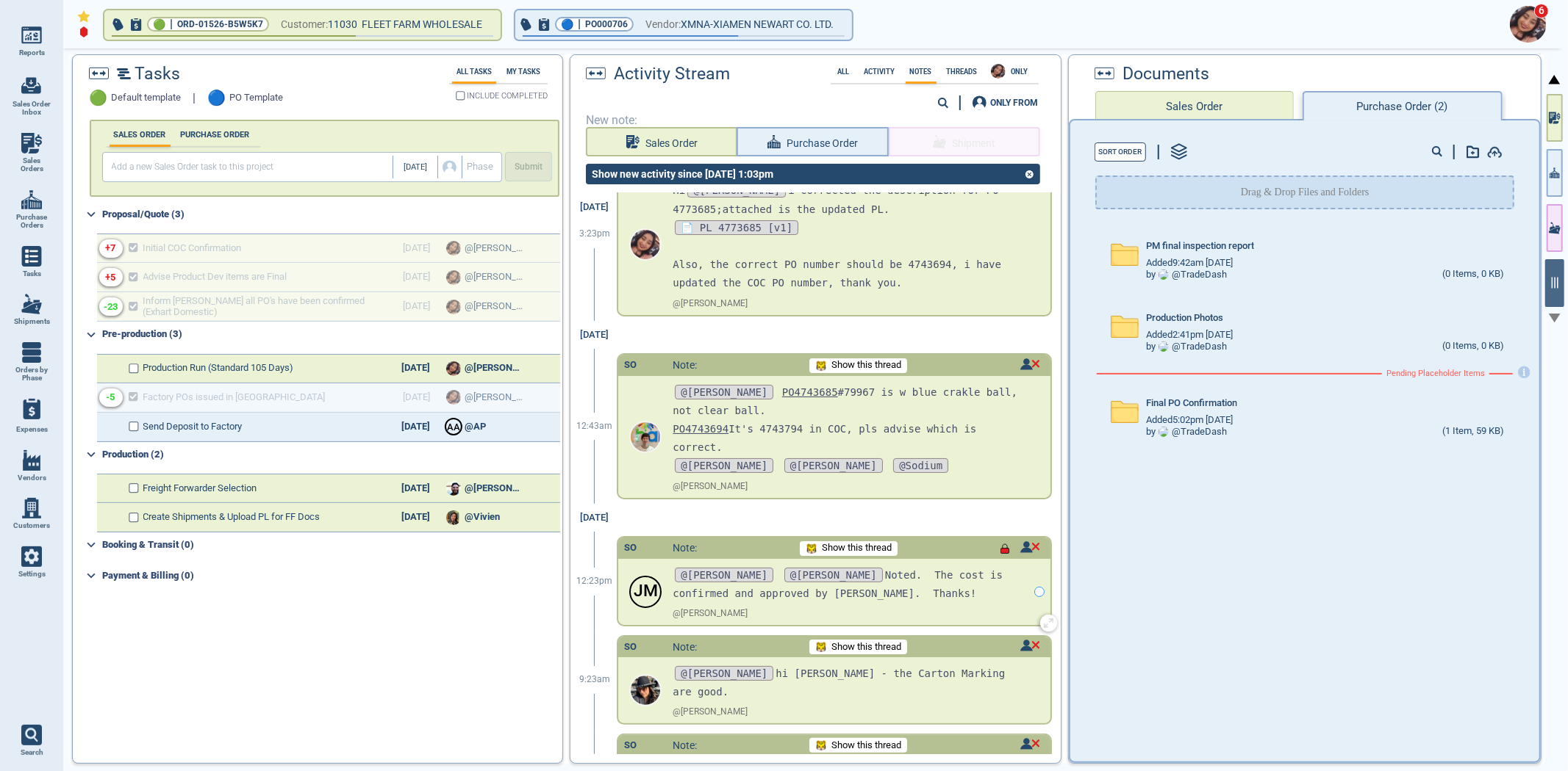
scroll to position [326, 0]
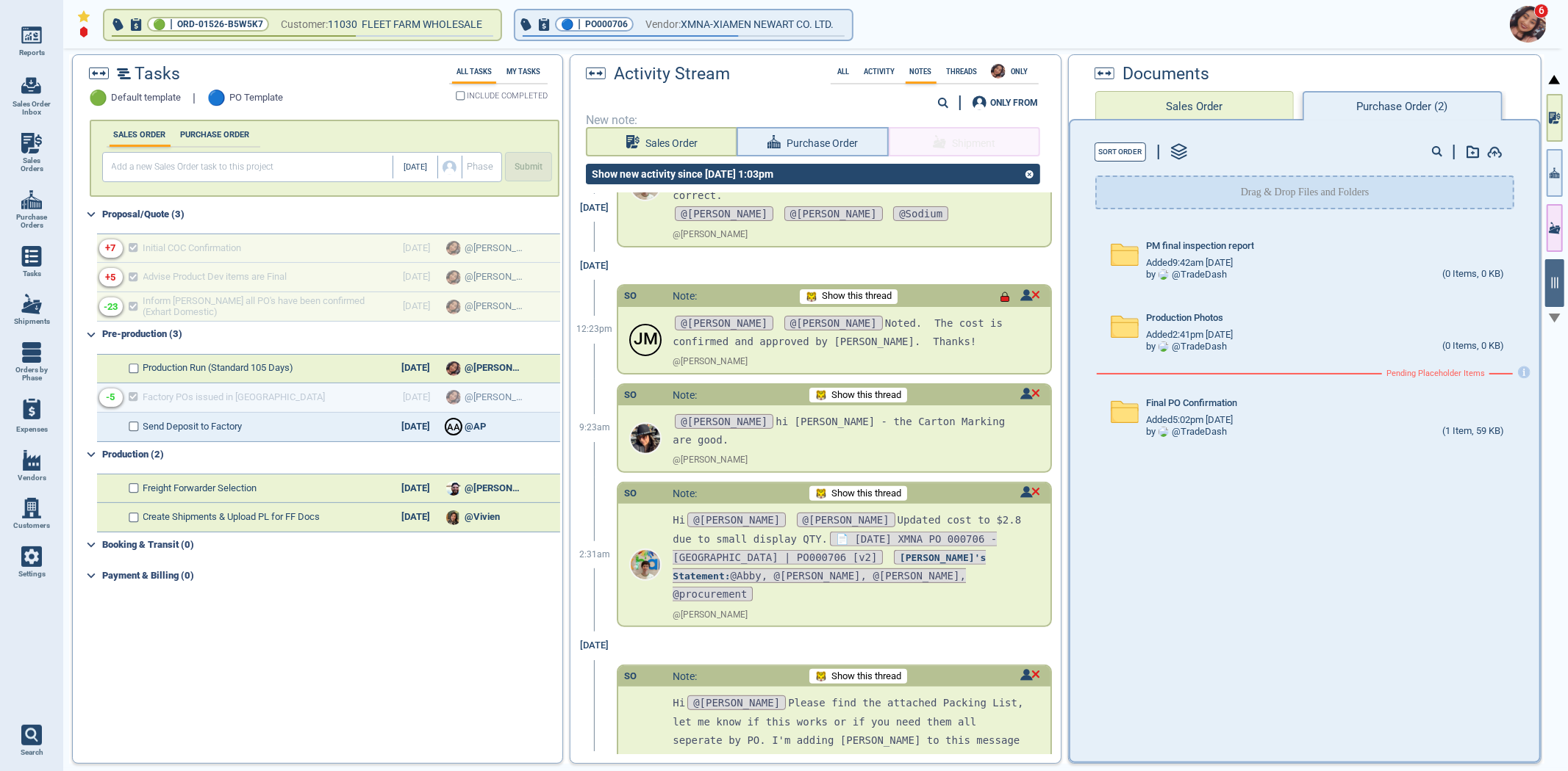
click at [480, 673] on div "SALES ORDER PURCHASE ORDER [DATE] Phase Submit Proposal/Quote (3) +7 Initial CO…" at bounding box center [317, 435] width 487 height 644
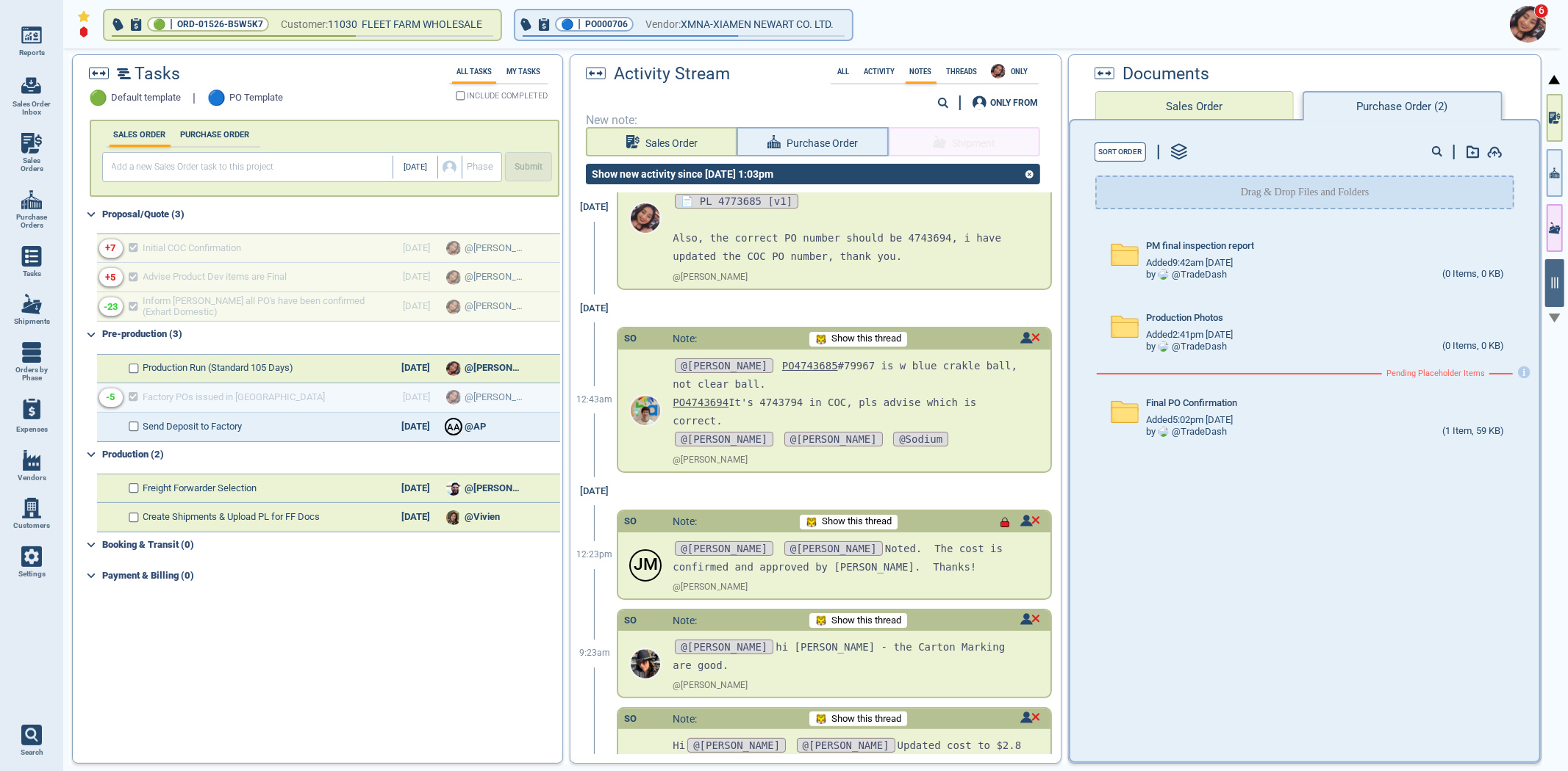
scroll to position [0, 0]
